Goal: Share content: Share content

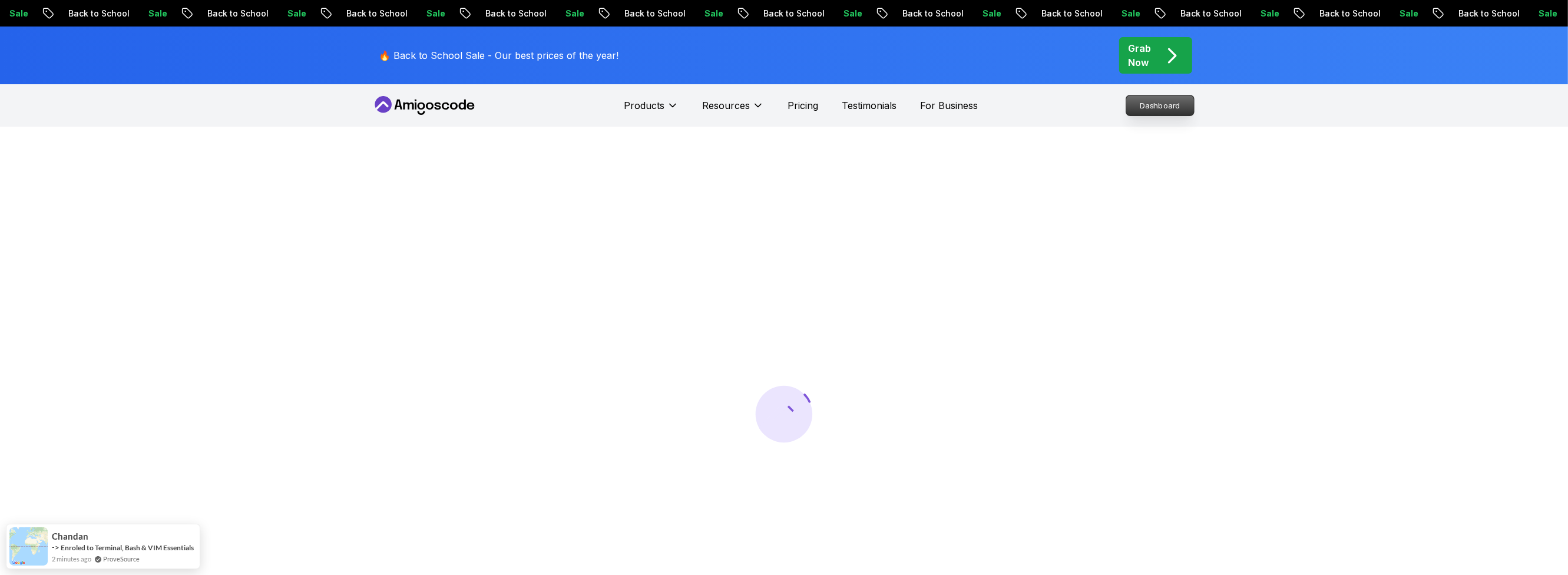
click at [1154, 108] on p "Dashboard" at bounding box center [1160, 105] width 68 height 20
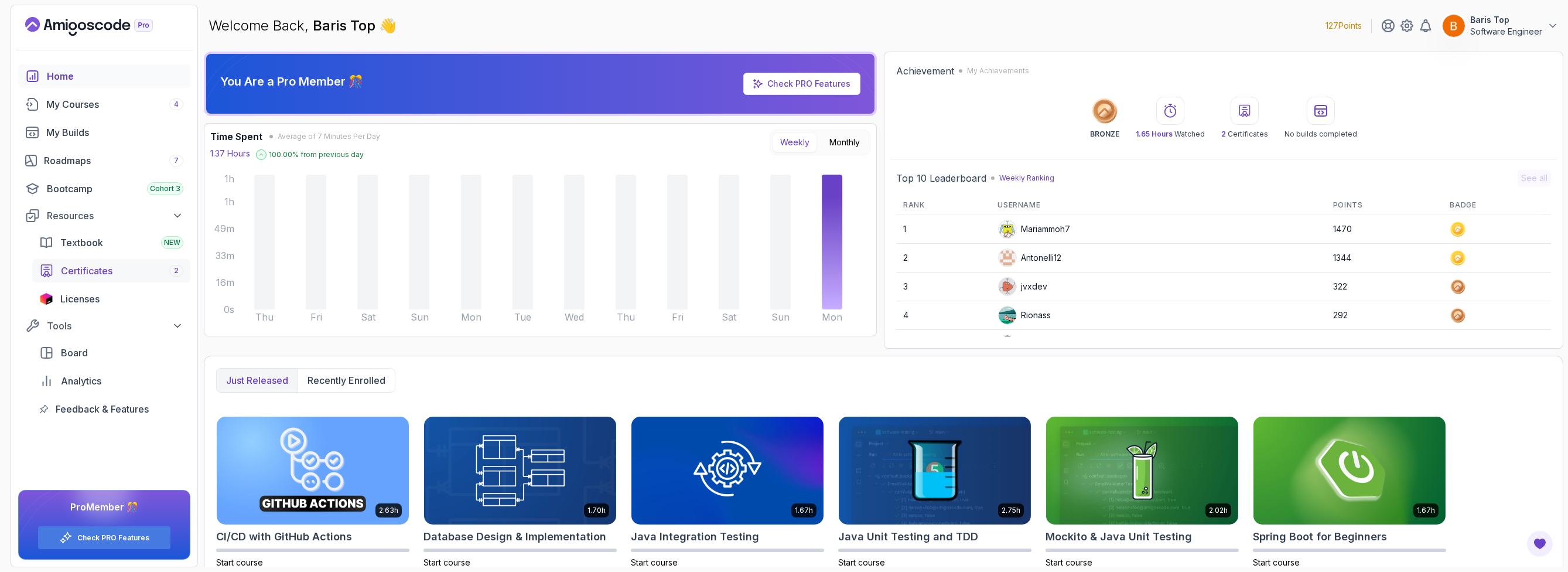
click at [127, 271] on div "Certificates 2" at bounding box center [122, 271] width 122 height 14
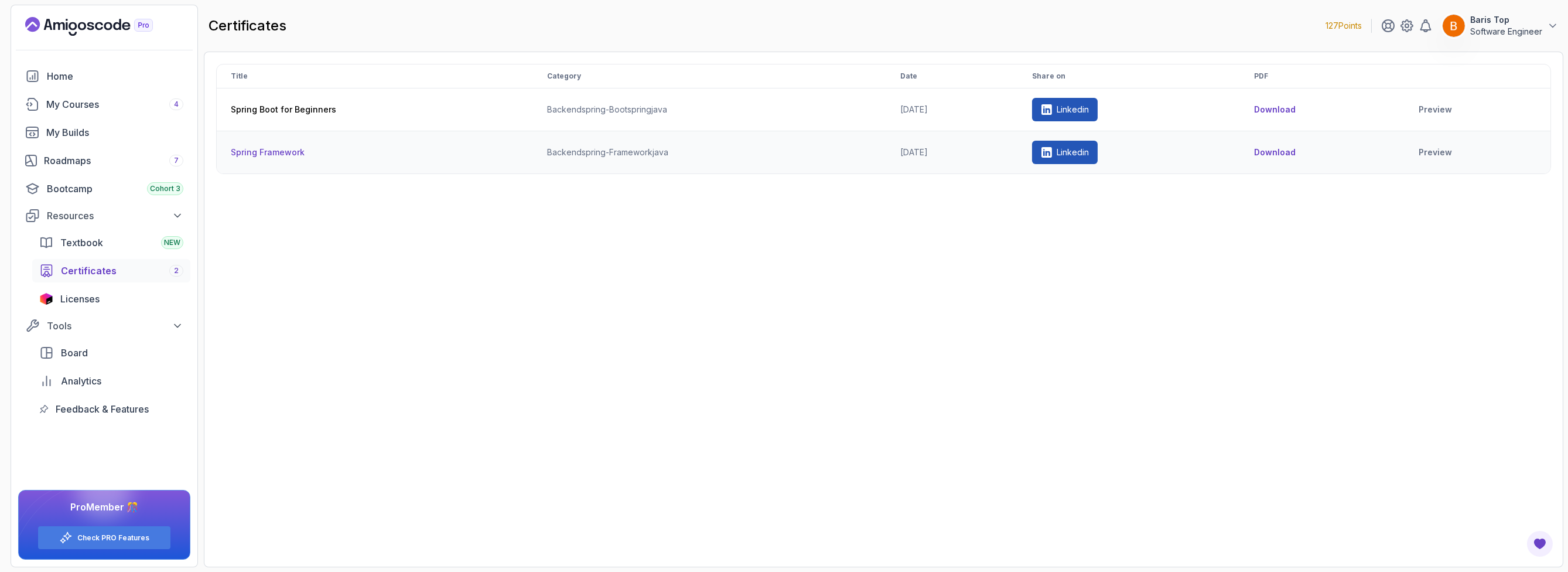
click at [1089, 156] on p "Linkedin" at bounding box center [1072, 152] width 32 height 12
click at [1087, 151] on p "Linkedin" at bounding box center [1072, 152] width 32 height 12
click at [1089, 107] on p "Linkedin" at bounding box center [1072, 109] width 32 height 12
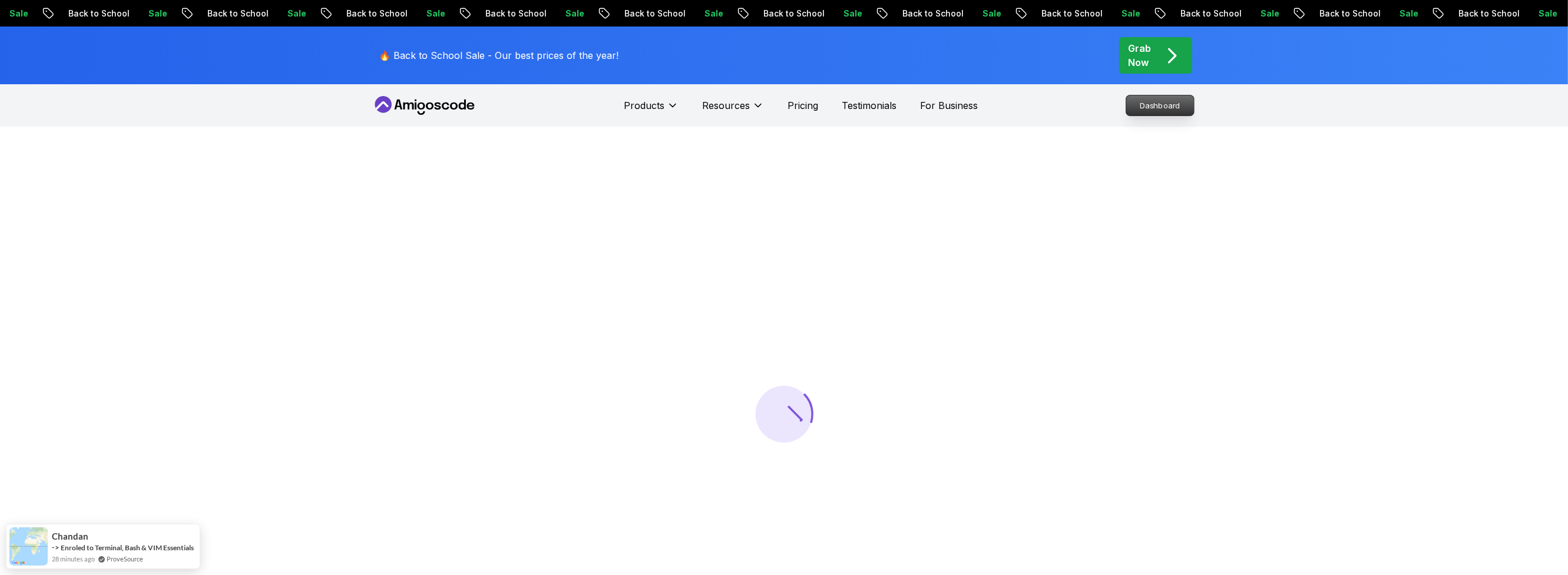
click at [1158, 108] on p "Dashboard" at bounding box center [1160, 105] width 68 height 20
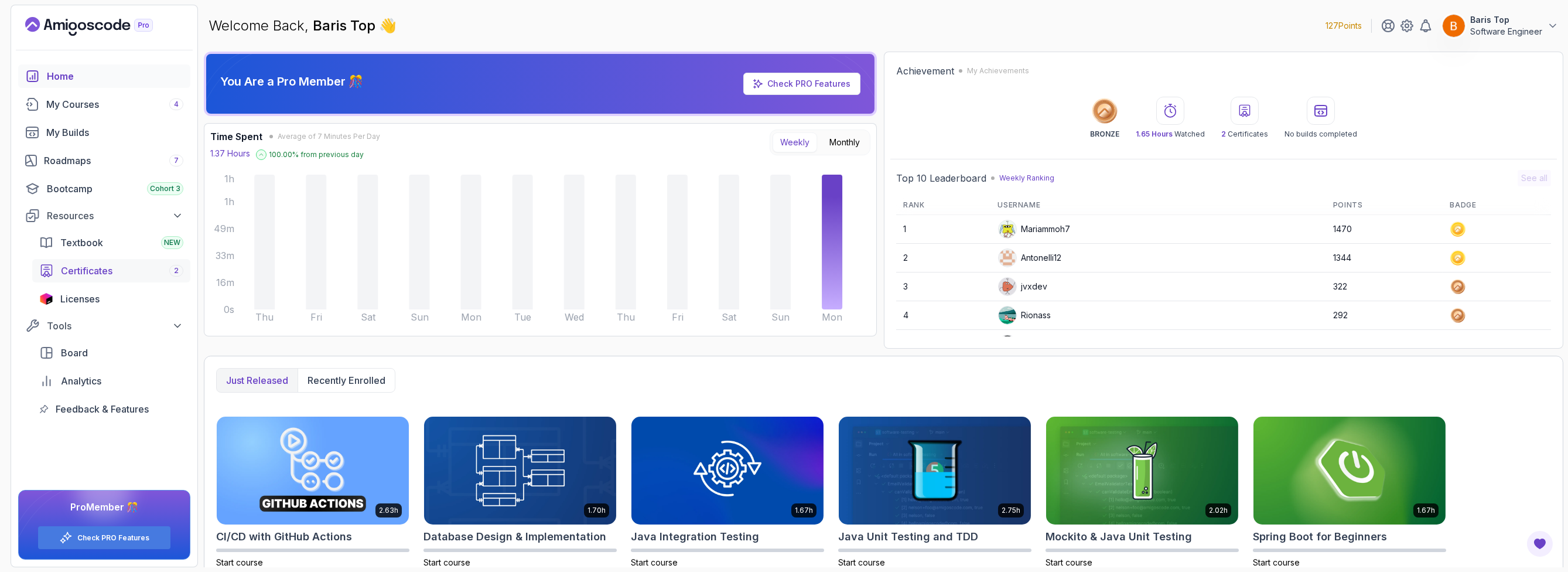
click at [133, 274] on div "Certificates 2" at bounding box center [122, 271] width 122 height 14
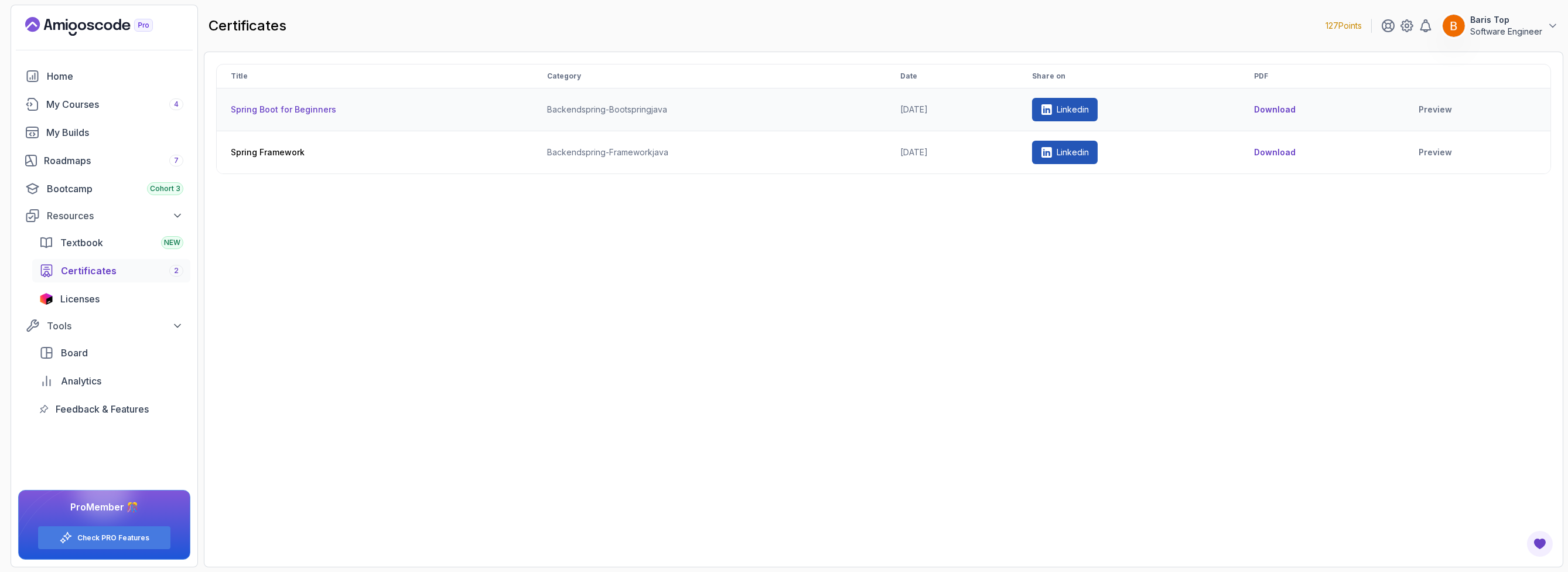
click at [1089, 110] on p "Linkedin" at bounding box center [1072, 109] width 32 height 12
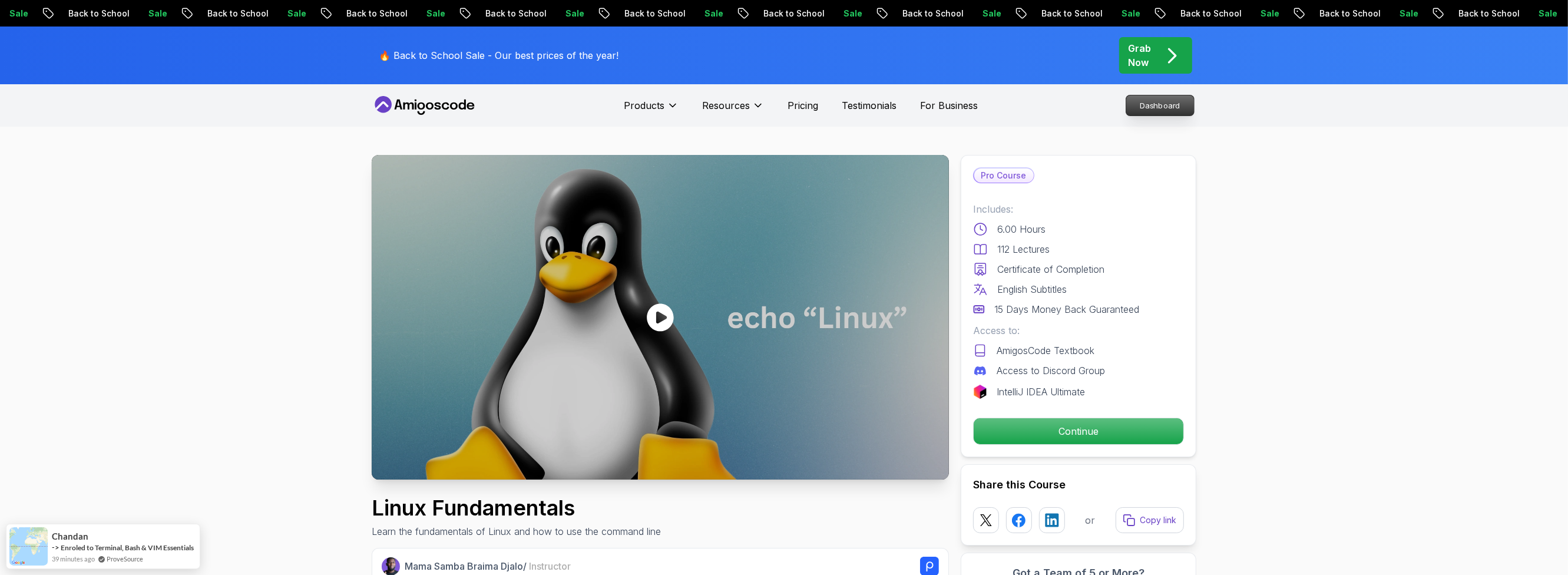
click at [1139, 109] on p "Dashboard" at bounding box center [1160, 105] width 68 height 20
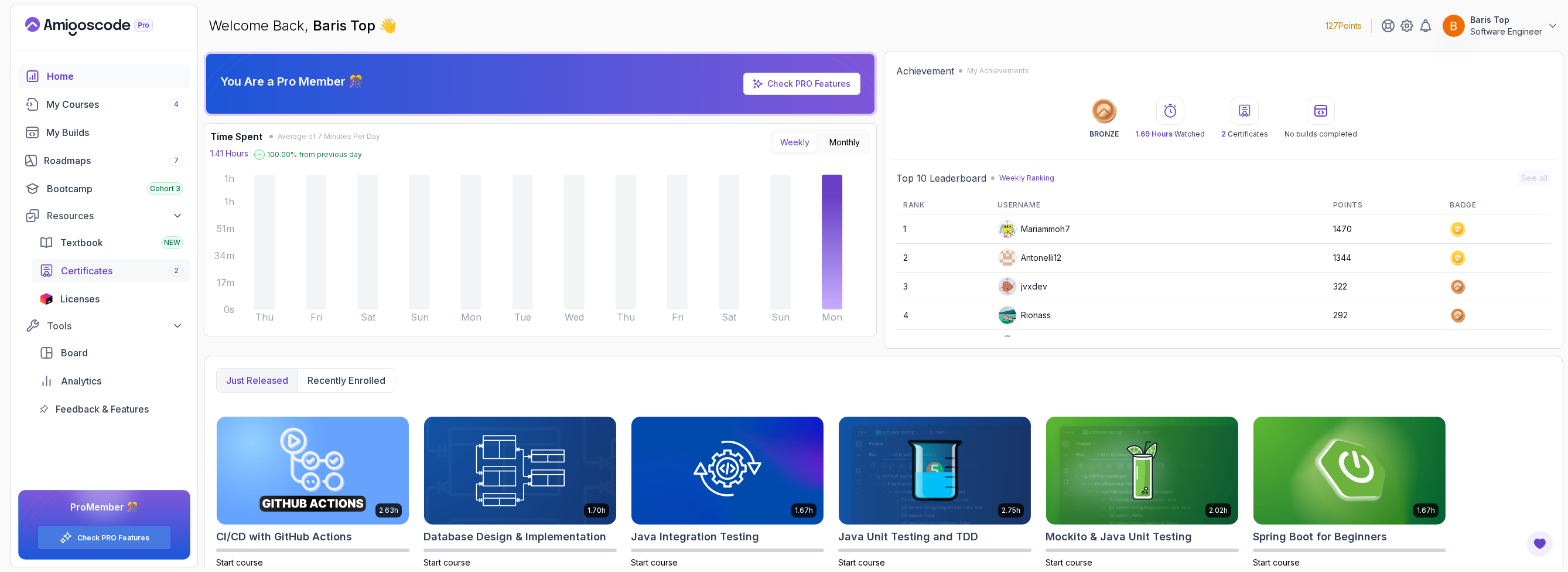
click at [121, 263] on link "Certificates 2" at bounding box center [111, 271] width 158 height 24
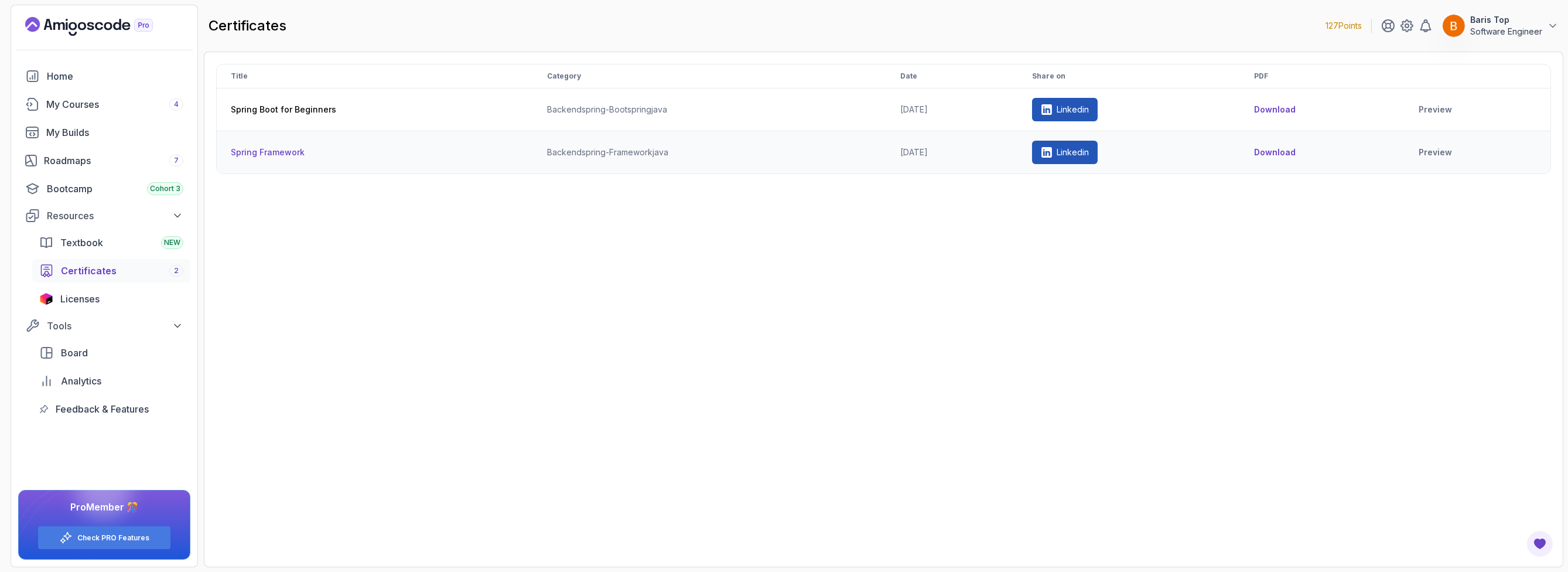
click at [1089, 151] on p "Linkedin" at bounding box center [1072, 152] width 32 height 12
click at [1087, 152] on p "Linkedin" at bounding box center [1072, 152] width 32 height 12
